Goal: Find specific page/section: Find specific page/section

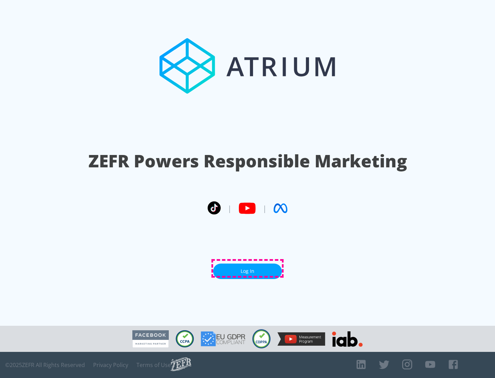
click at [248, 268] on link "Log In" at bounding box center [247, 271] width 69 height 15
